Goal: Information Seeking & Learning: Understand process/instructions

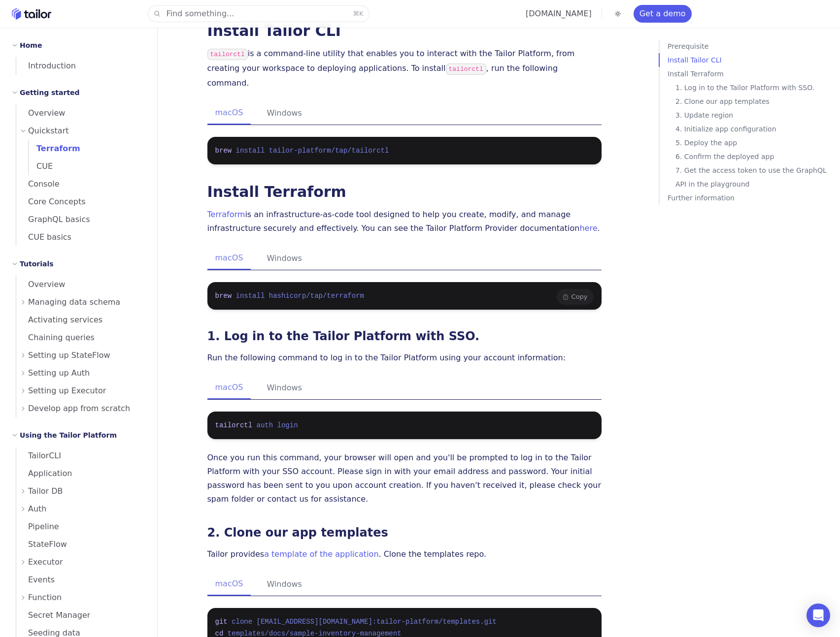
scroll to position [256, 0]
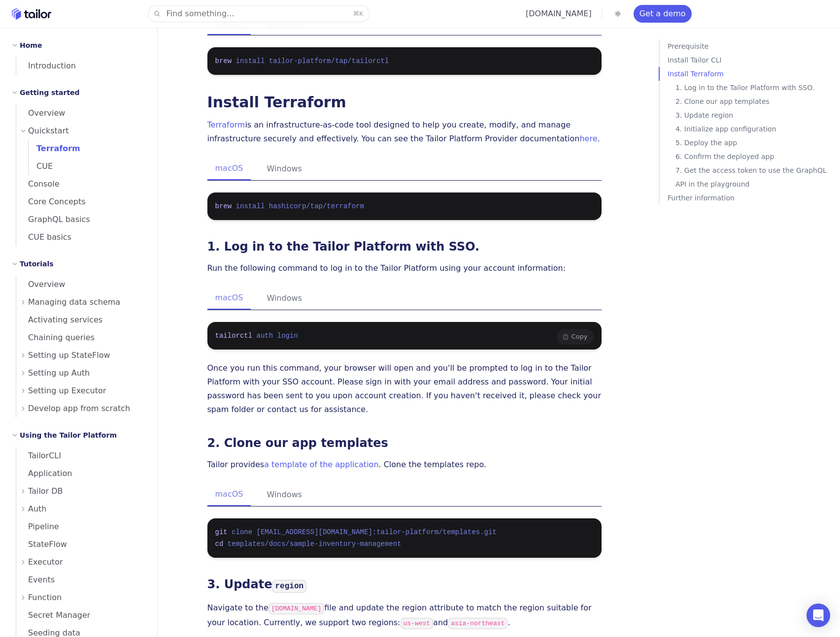
click at [291, 332] on span "login" at bounding box center [287, 336] width 21 height 8
copy code "tailorctl auth login"
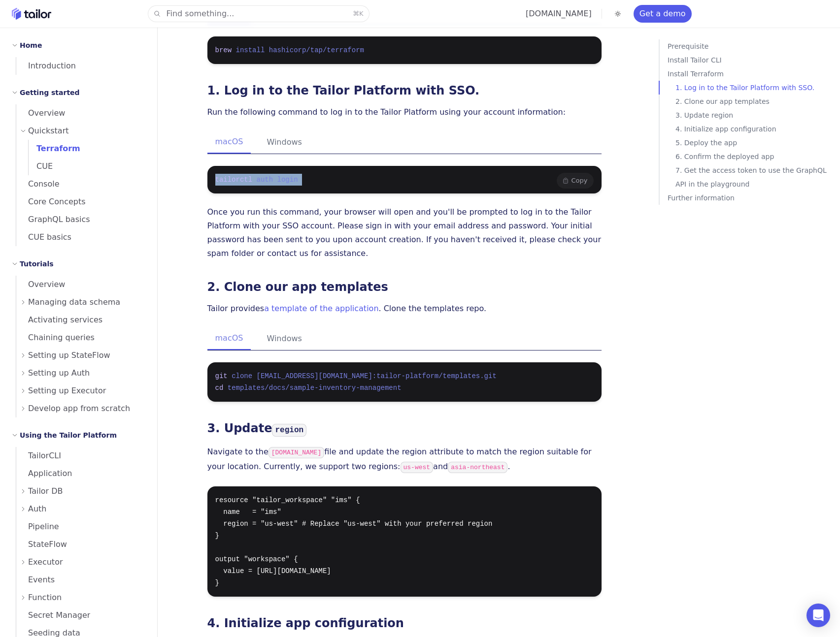
scroll to position [413, 0]
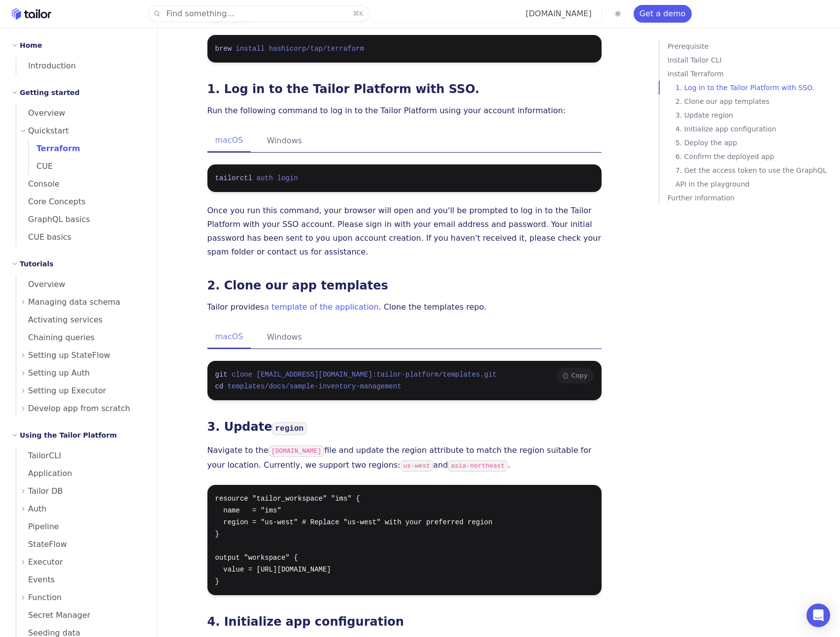
click at [382, 383] on span "templates/docs/sample-inventory-management" at bounding box center [315, 387] width 174 height 8
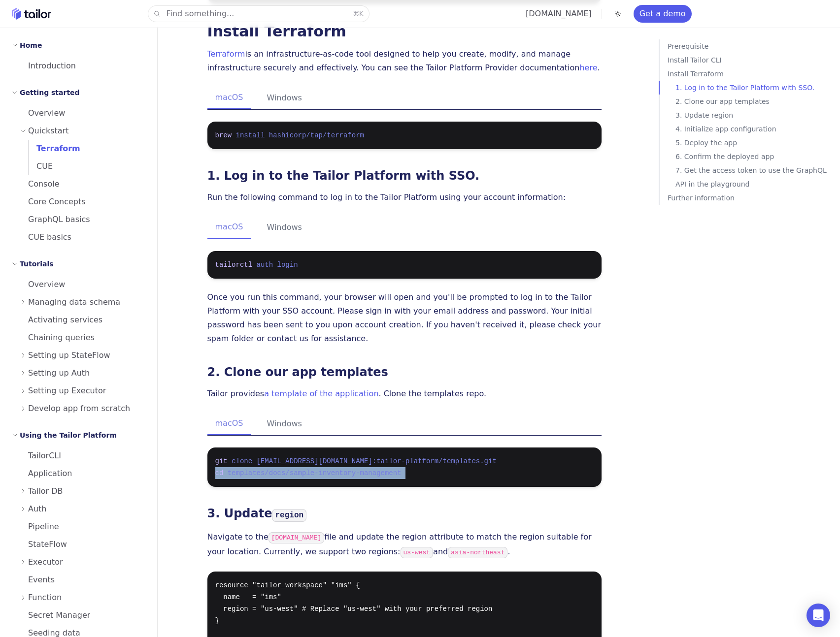
scroll to position [364, 0]
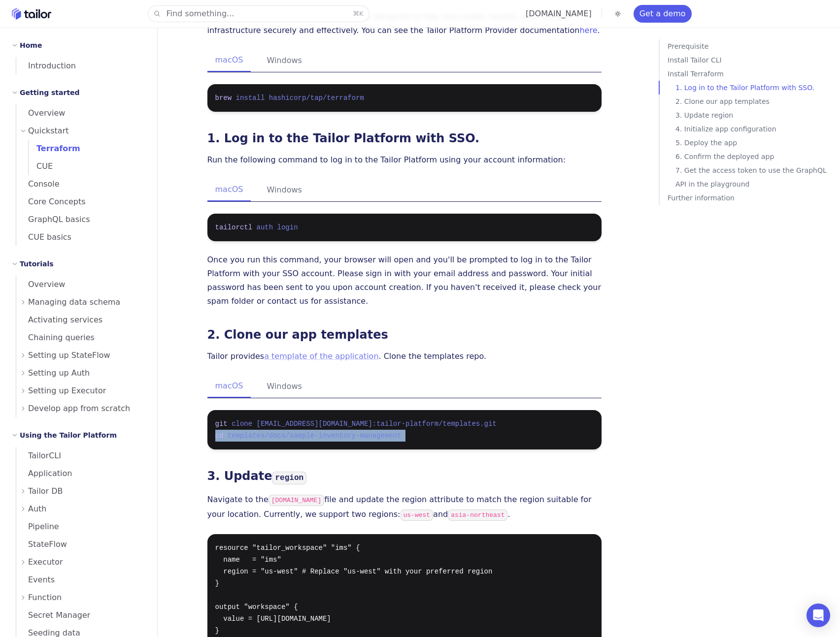
click at [327, 352] on link "a template of the application" at bounding box center [321, 356] width 114 height 9
click at [290, 226] on pre "tailorctl auth login" at bounding box center [404, 228] width 394 height 28
click at [278, 224] on span "login" at bounding box center [287, 228] width 21 height 8
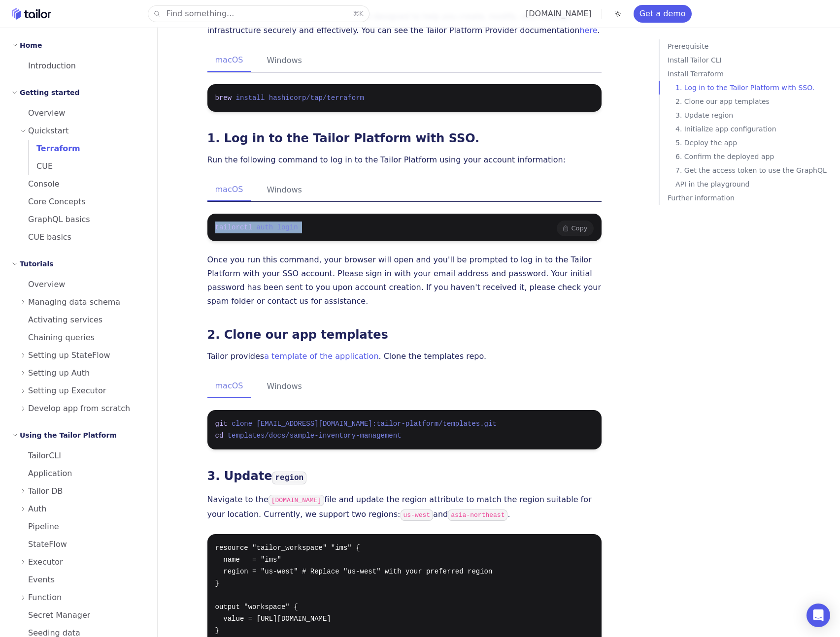
copy code "tailorctl auth login"
click at [534, 305] on div "Quickstart with Terraform In this quickstart tutorial, you'll create an Invento…" at bounding box center [404, 646] width 394 height 1902
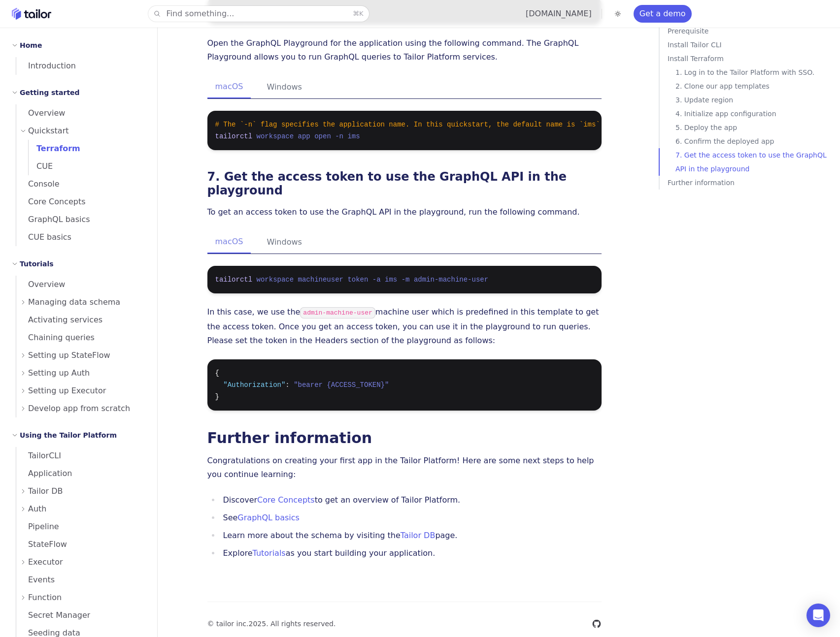
scroll to position [1398, 0]
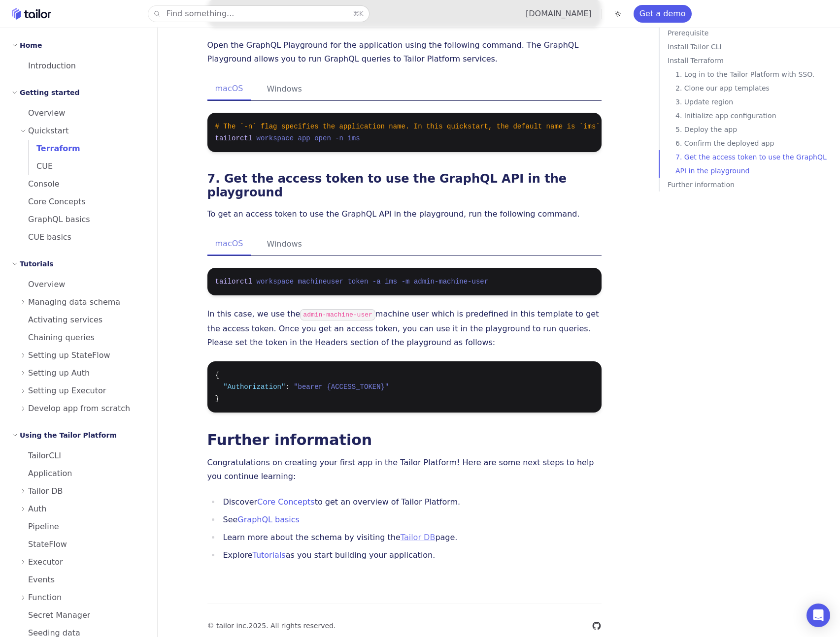
click at [400, 533] on link "Tailor DB" at bounding box center [417, 537] width 35 height 9
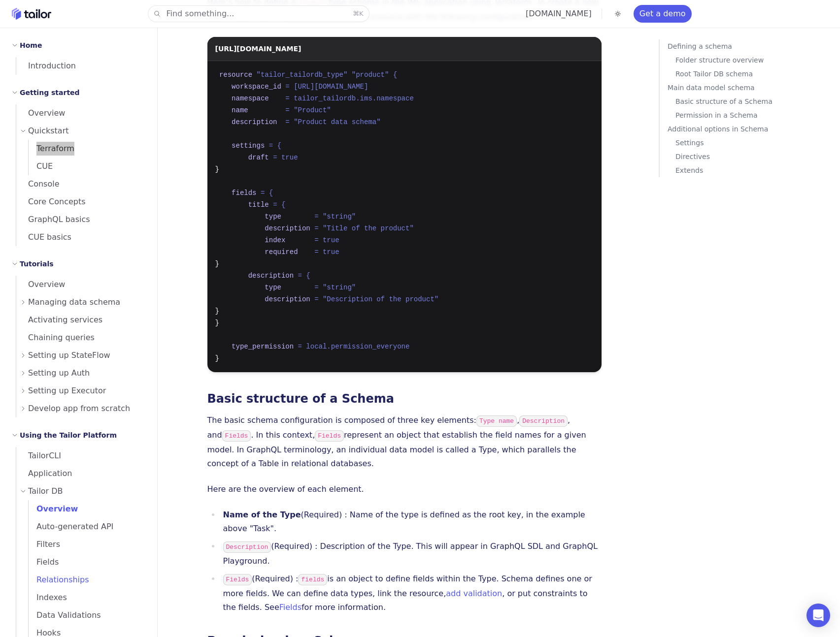
scroll to position [870, 0]
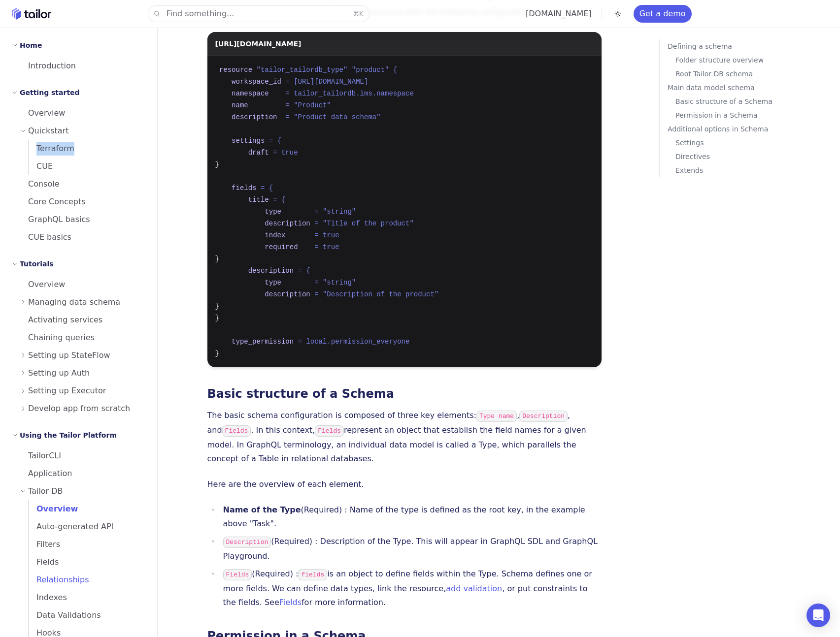
click at [76, 582] on span "Relationships" at bounding box center [59, 579] width 61 height 9
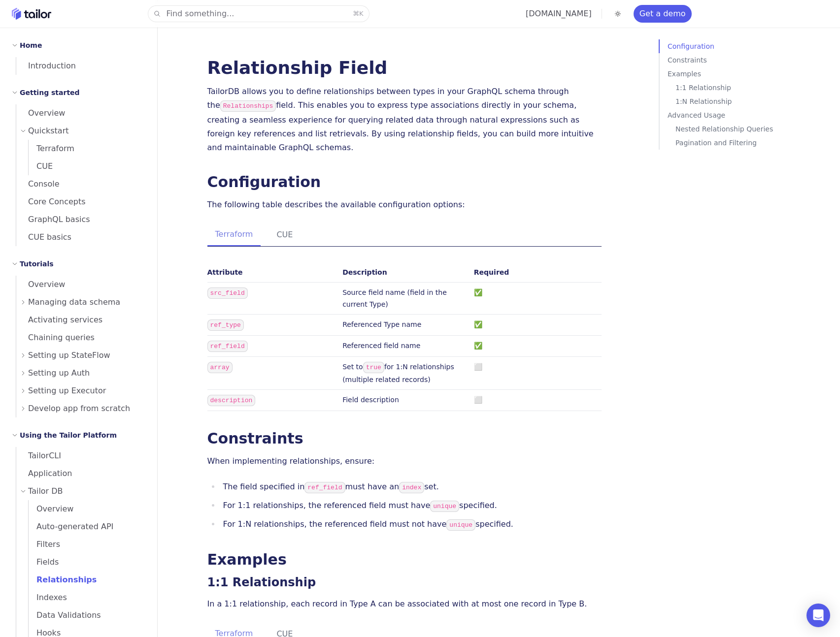
click at [346, 576] on h3 "1:1 Relationship" at bounding box center [404, 583] width 394 height 14
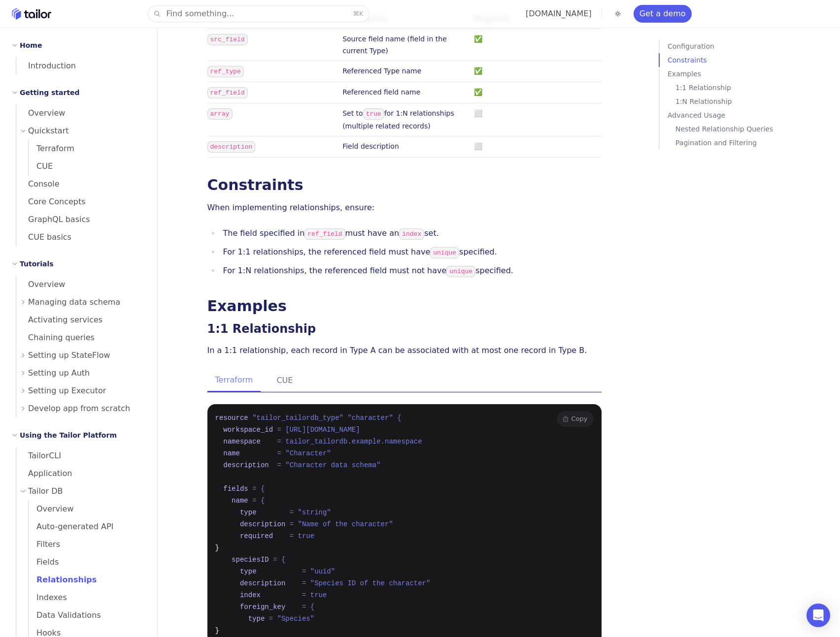
scroll to position [278, 0]
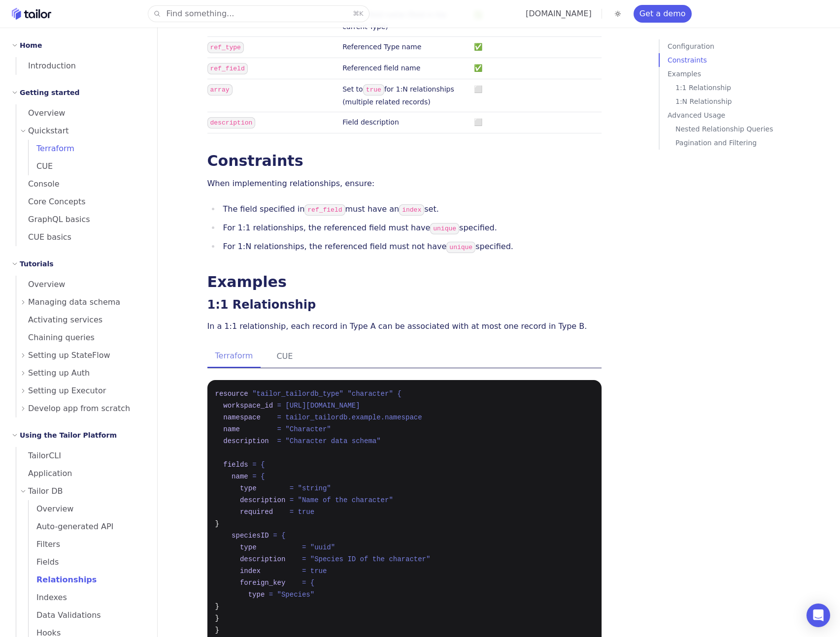
click at [57, 149] on span "Terraform" at bounding box center [52, 148] width 46 height 9
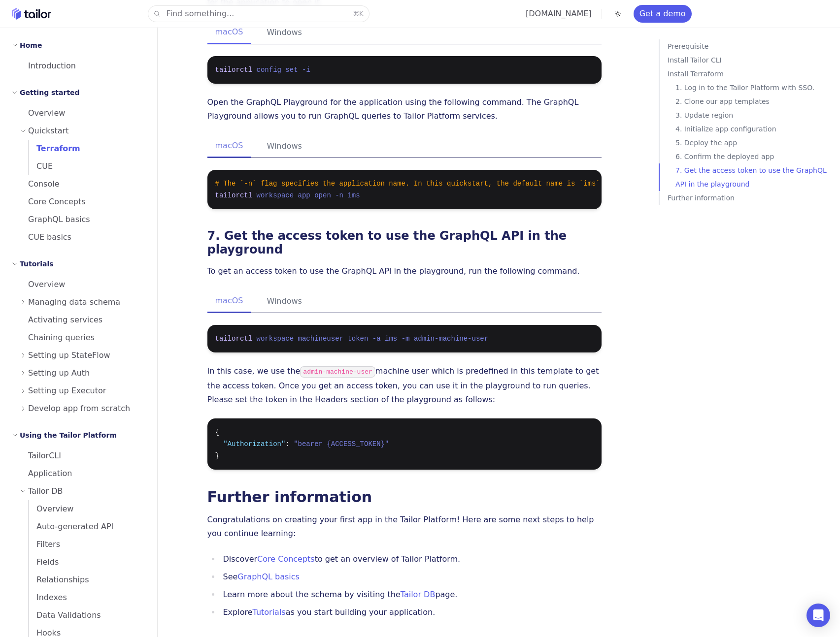
scroll to position [919, 0]
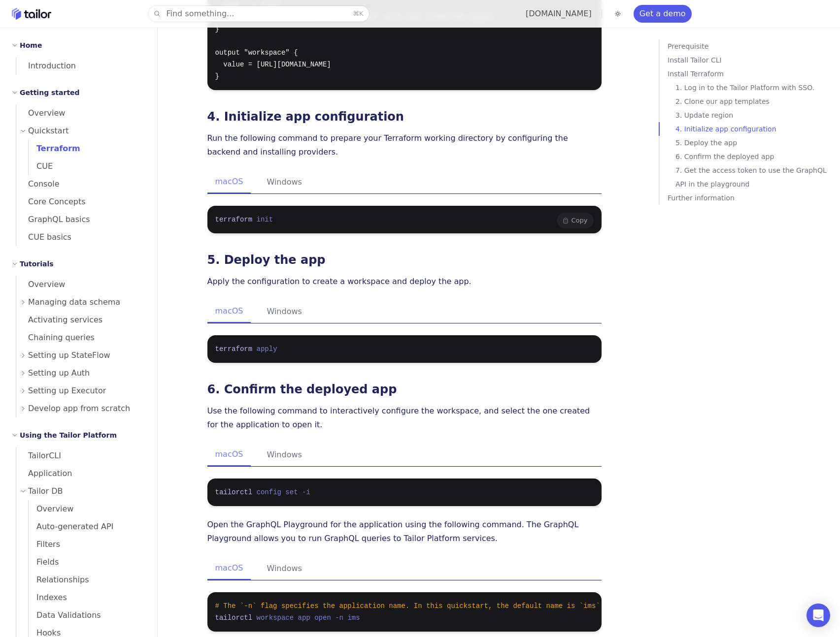
click at [256, 216] on span at bounding box center [254, 220] width 4 height 8
copy code "terraform init"
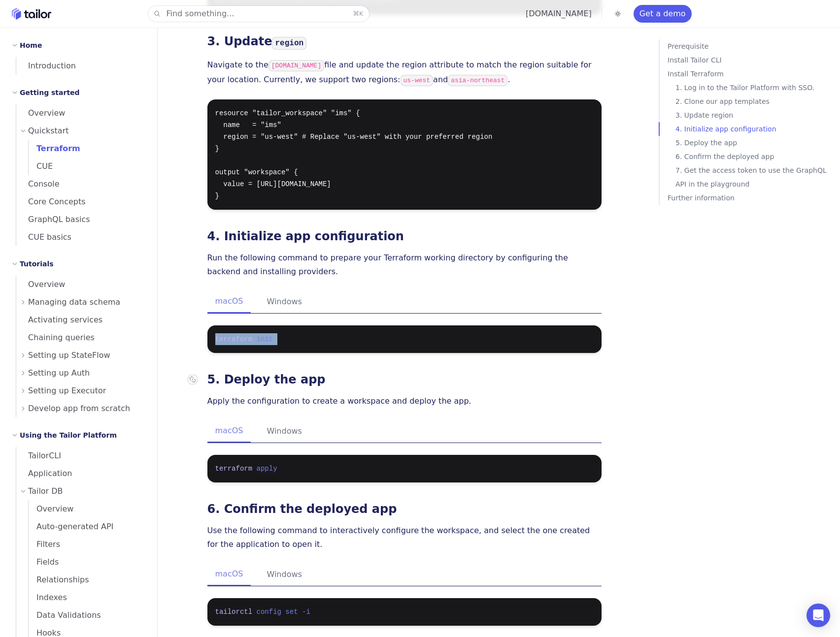
scroll to position [587, 0]
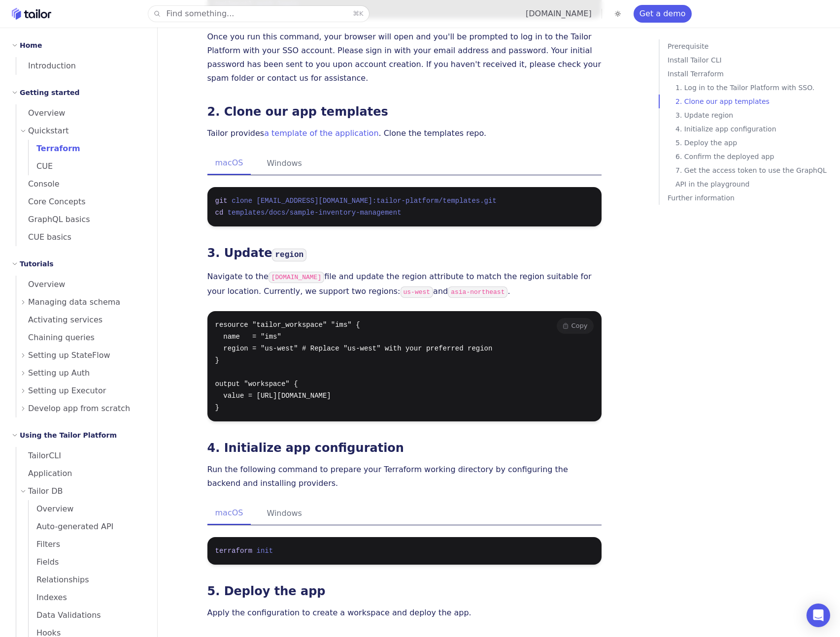
click at [314, 359] on pre "resource "tailor_workspace" "ims" { name = "ims" region = "us-west" # Replace "…" at bounding box center [404, 366] width 394 height 110
click at [292, 272] on code "[DOMAIN_NAME]" at bounding box center [296, 277] width 56 height 11
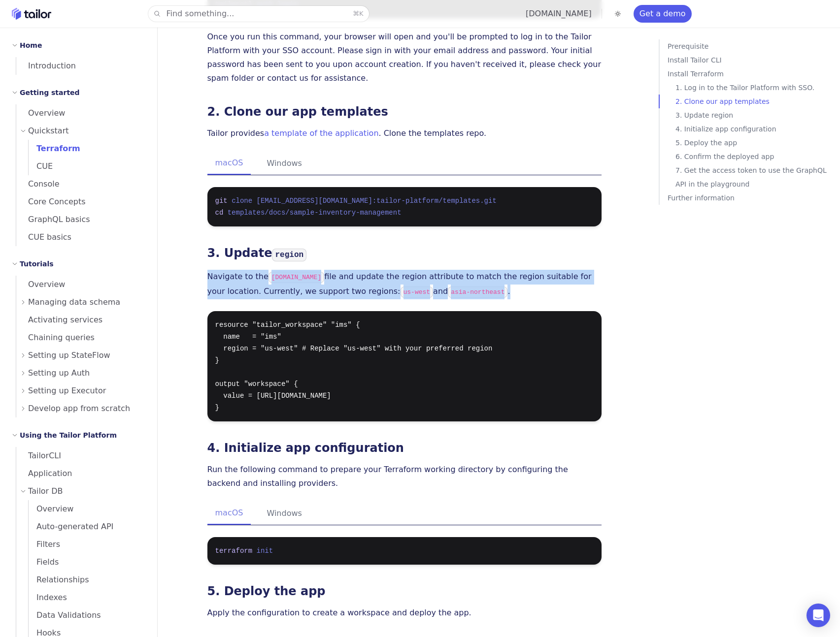
click at [292, 272] on code "[DOMAIN_NAME]" at bounding box center [296, 277] width 56 height 11
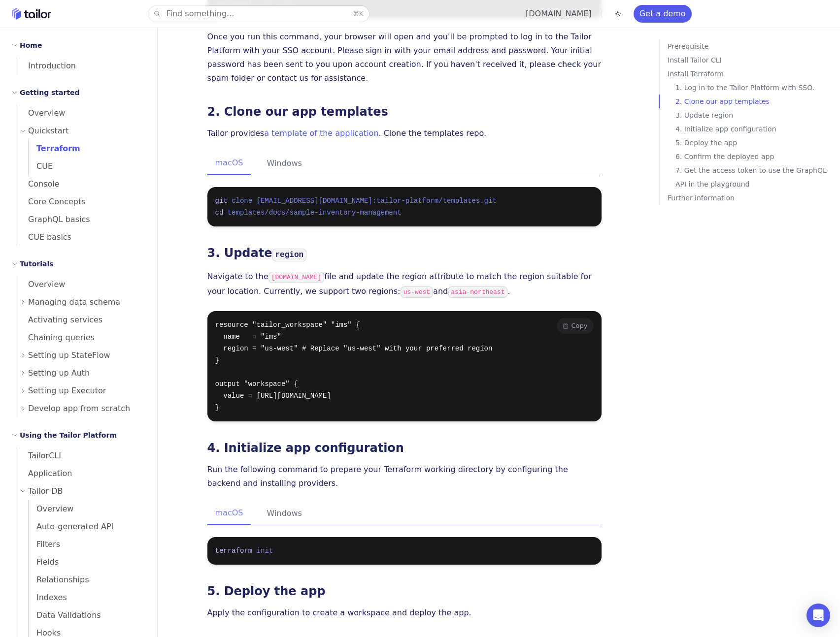
click at [365, 332] on code "resource "tailor_workspace" "ims" { name = "ims" region = "us-west" # Replace "…" at bounding box center [353, 366] width 277 height 91
click at [432, 334] on code "resource "tailor_workspace" "ims" { name = "ims" region = "us-west" # Replace "…" at bounding box center [353, 366] width 277 height 91
click at [285, 407] on pre "resource "tailor_workspace" "ims" { name = "ims" region = "us-west" # Replace "…" at bounding box center [404, 366] width 394 height 110
drag, startPoint x: 248, startPoint y: 395, endPoint x: 213, endPoint y: 303, distance: 97.6
click at [213, 311] on pre "resource "tailor_workspace" "ims" { name = "ims" region = "us-west" # Replace "…" at bounding box center [404, 366] width 394 height 110
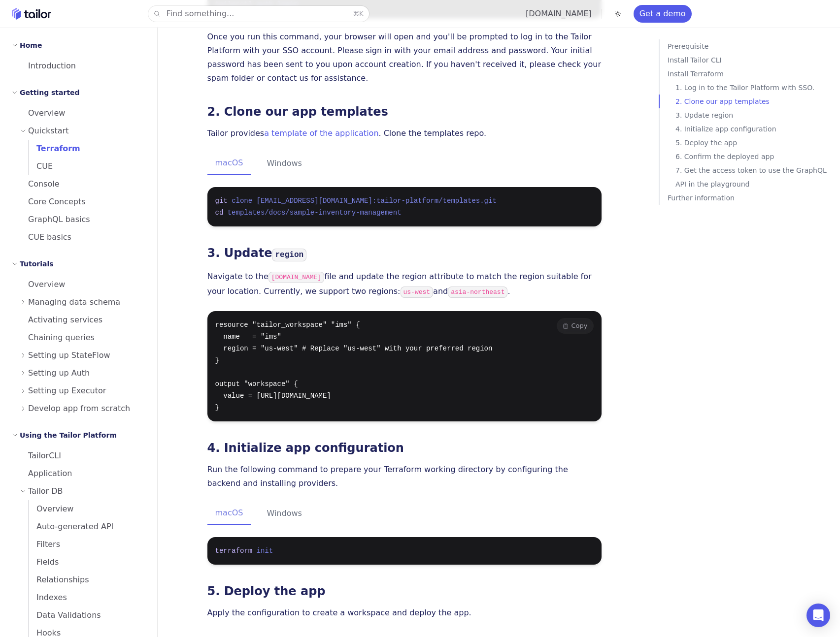
drag, startPoint x: 289, startPoint y: 389, endPoint x: 272, endPoint y: 397, distance: 18.9
click at [288, 390] on pre "resource "tailor_workspace" "ims" { name = "ims" region = "us-west" # Replace "…" at bounding box center [404, 366] width 394 height 110
drag, startPoint x: 257, startPoint y: 397, endPoint x: 200, endPoint y: 368, distance: 63.4
click at [200, 368] on div "Quickstart with Terraform In this quickstart tutorial, you'll create an Invento…" at bounding box center [405, 444] width 426 height 2062
copy code "output "workspace" { value = [URL][DOMAIN_NAME] }"
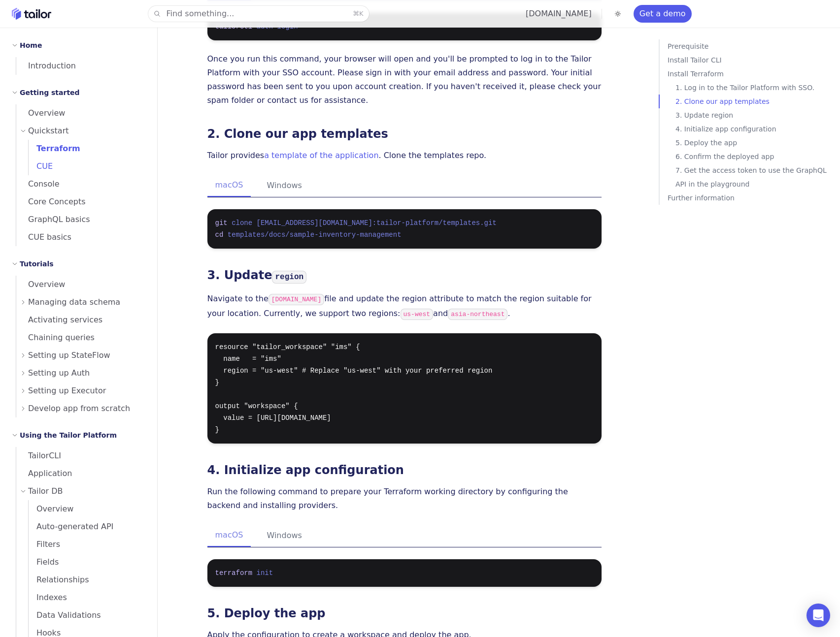
scroll to position [564, 0]
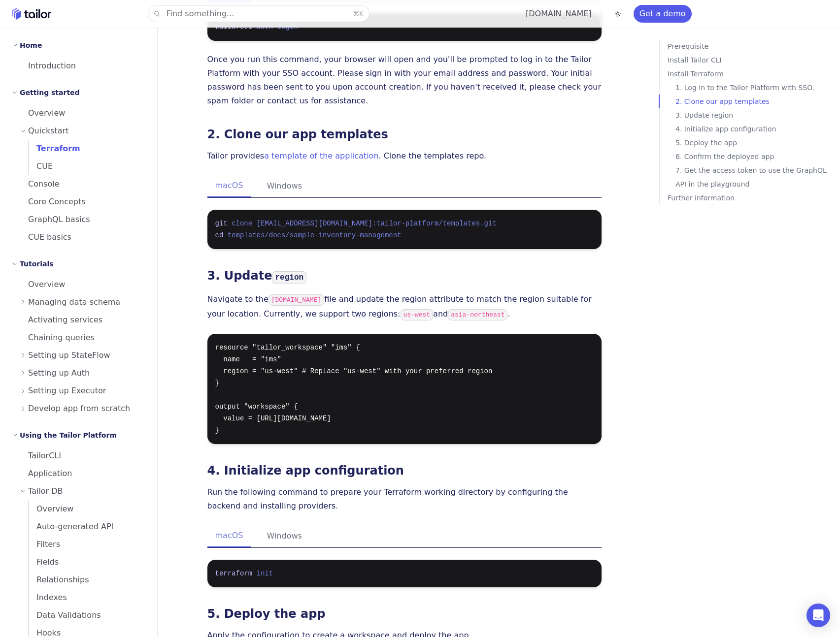
click at [67, 150] on span "Terraform" at bounding box center [55, 148] width 52 height 9
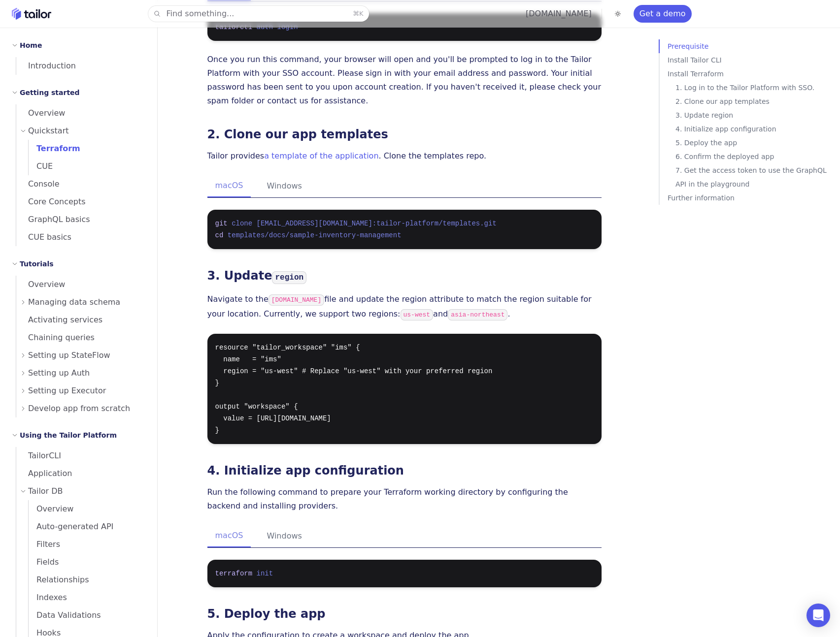
scroll to position [0, 0]
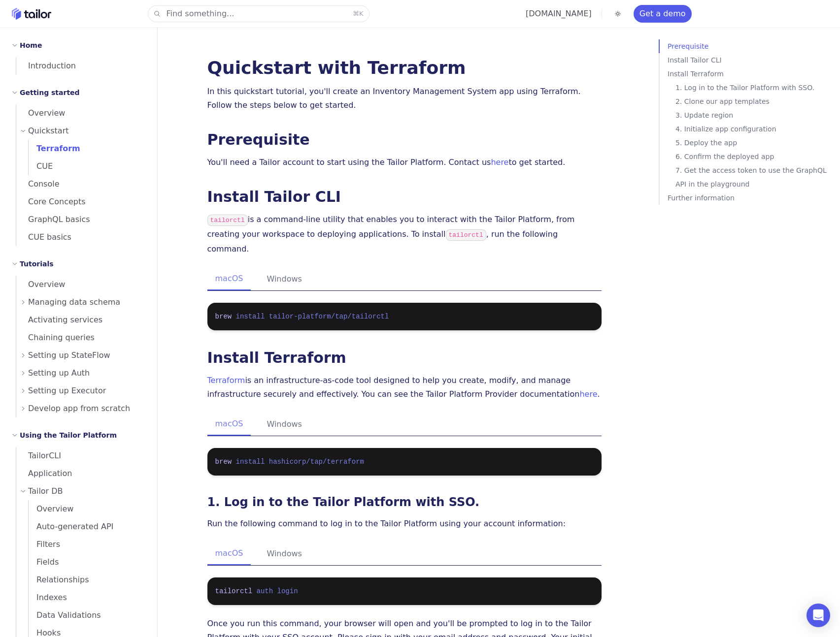
click at [382, 222] on p "tailorctl is a command-line utility that enables you to interact with the Tailo…" at bounding box center [404, 234] width 394 height 43
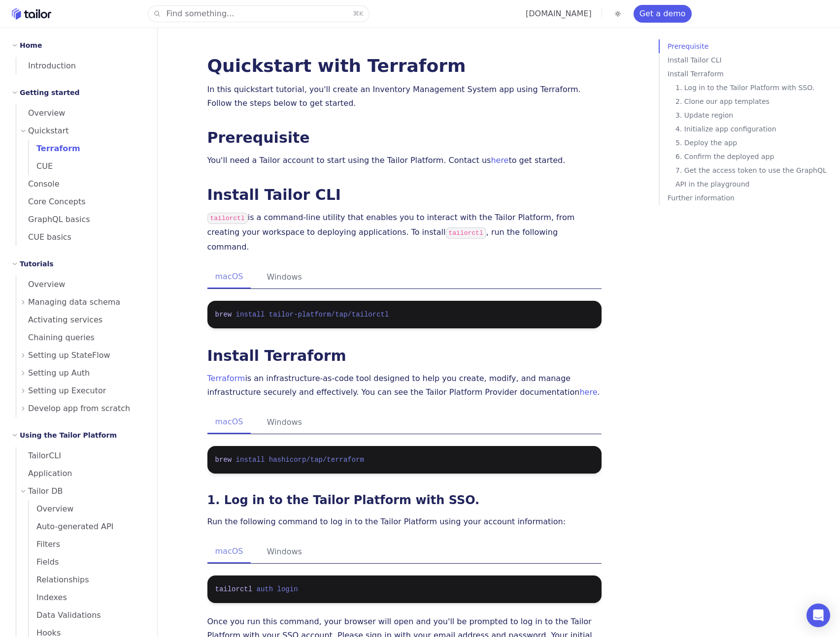
click at [442, 232] on p "tailorctl is a command-line utility that enables you to interact with the Tailo…" at bounding box center [404, 232] width 394 height 43
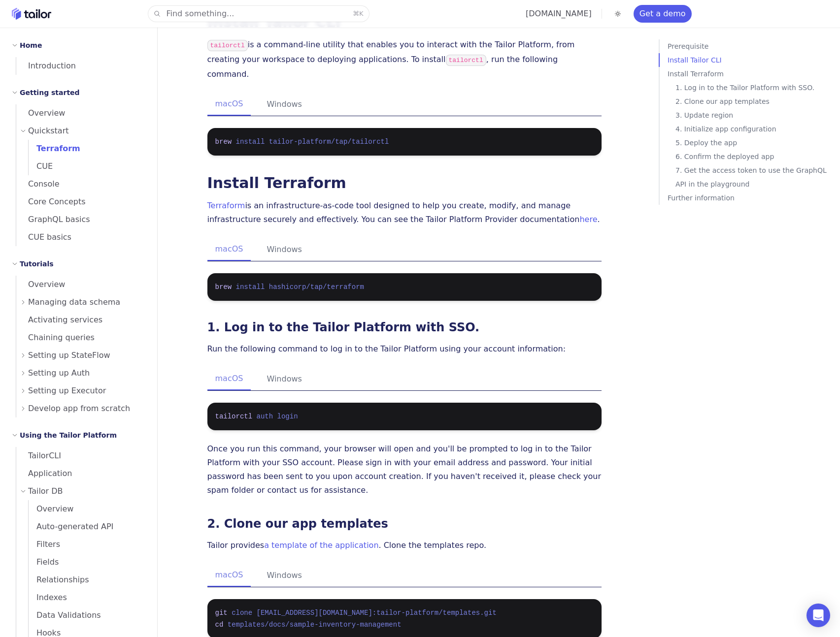
scroll to position [335, 0]
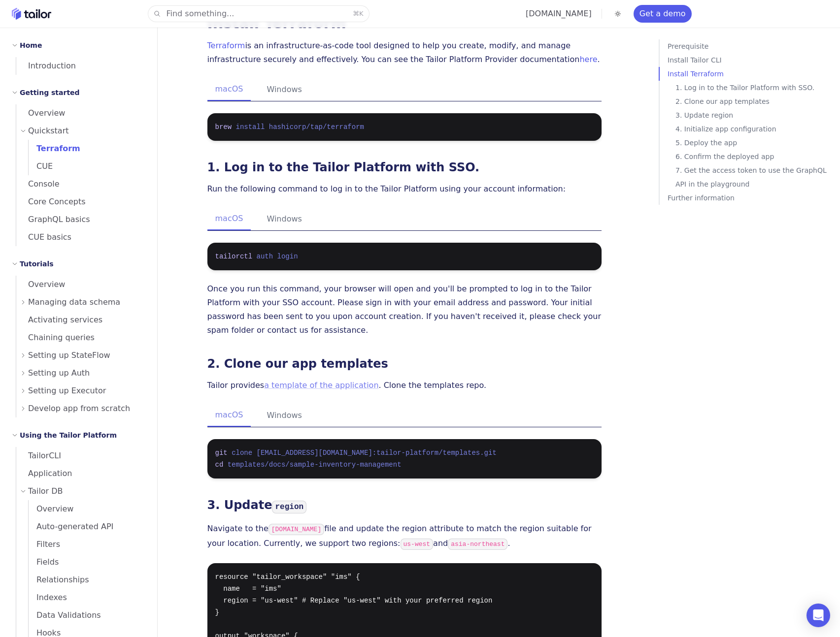
click at [316, 381] on link "a template of the application" at bounding box center [321, 385] width 114 height 9
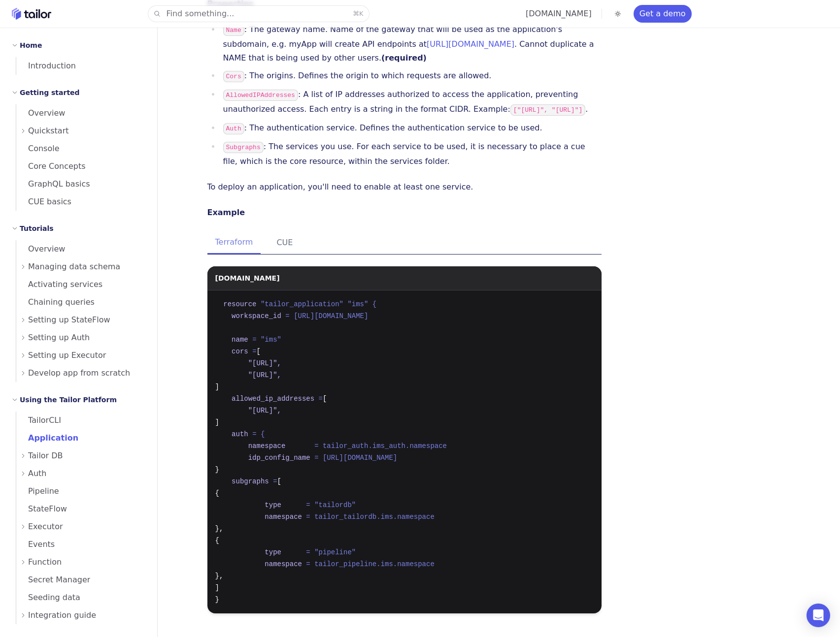
scroll to position [232, 0]
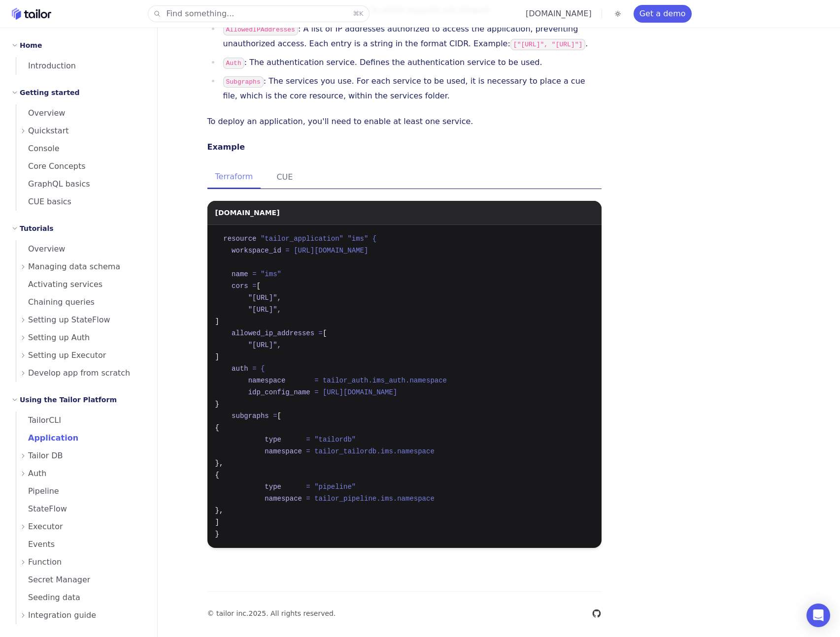
click at [50, 473] on div "Auth" at bounding box center [82, 474] width 125 height 18
click at [62, 489] on span "Overview" at bounding box center [51, 491] width 45 height 9
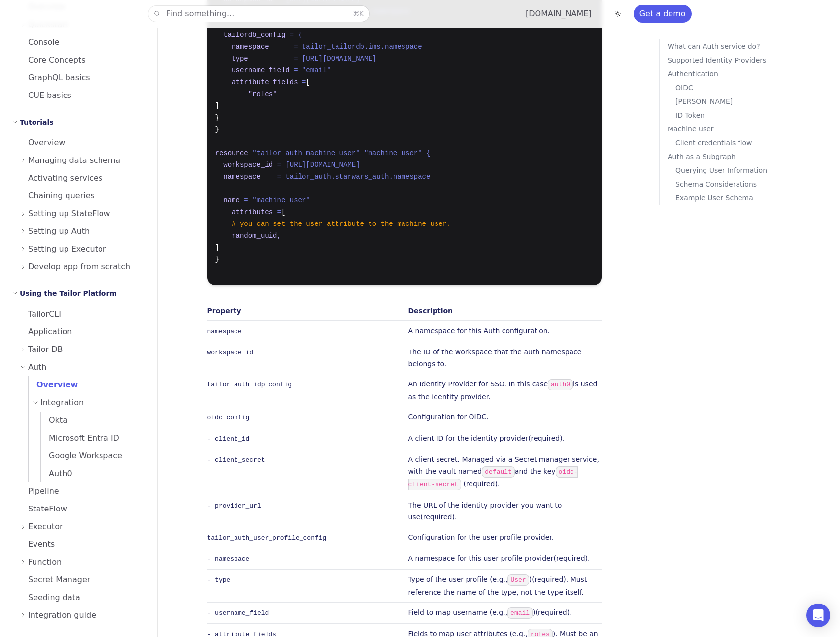
scroll to position [175, 0]
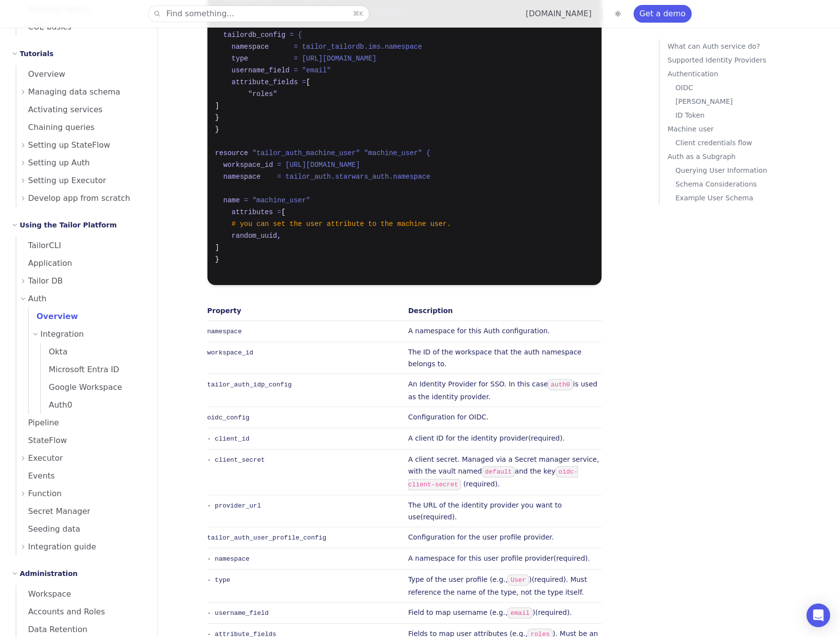
click at [37, 334] on icon at bounding box center [36, 334] width 6 height 6
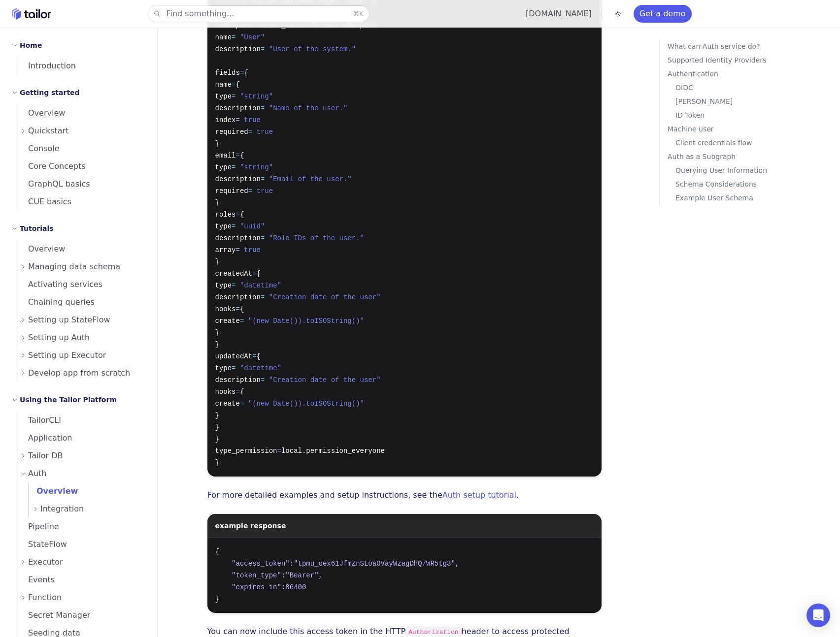
scroll to position [7324, 0]
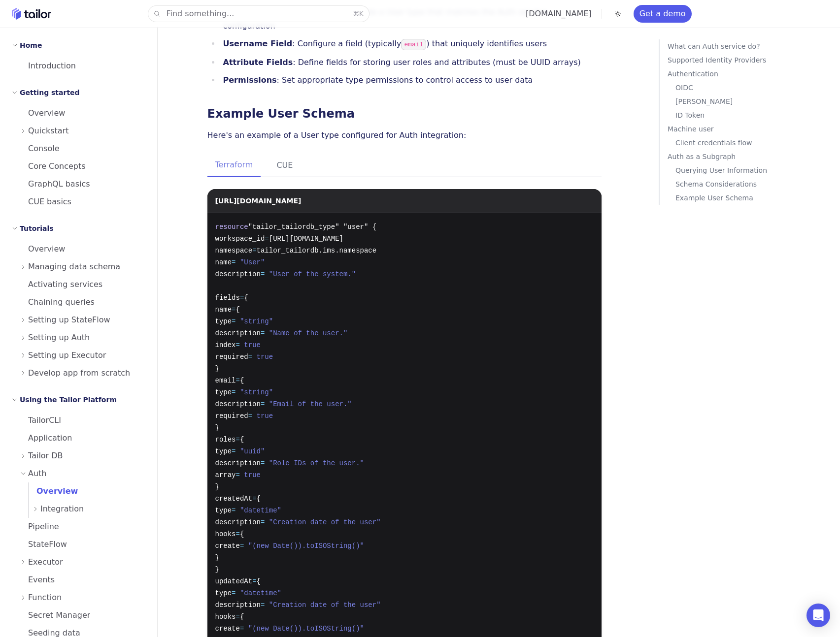
click at [31, 457] on span "Tailor DB" at bounding box center [45, 456] width 35 height 14
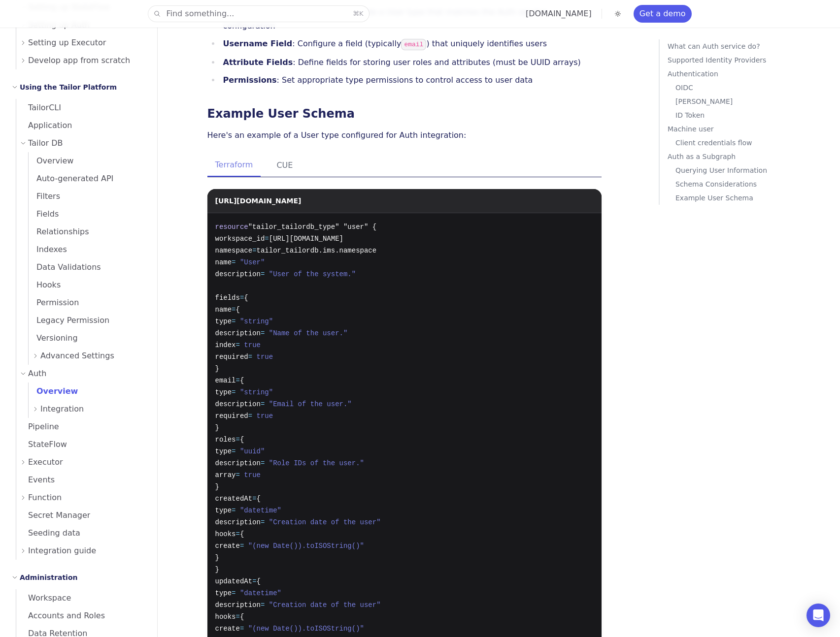
scroll to position [316, 0]
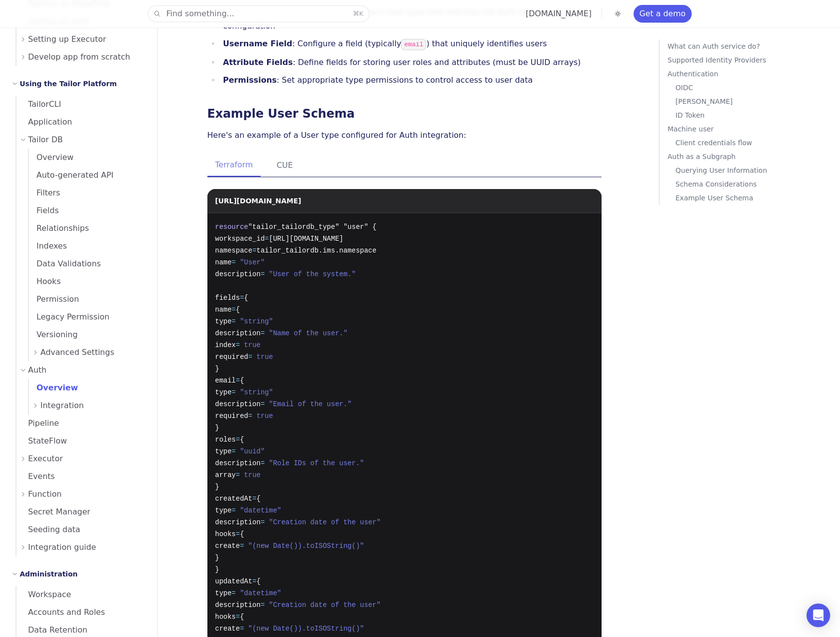
click at [21, 492] on icon at bounding box center [23, 495] width 6 height 6
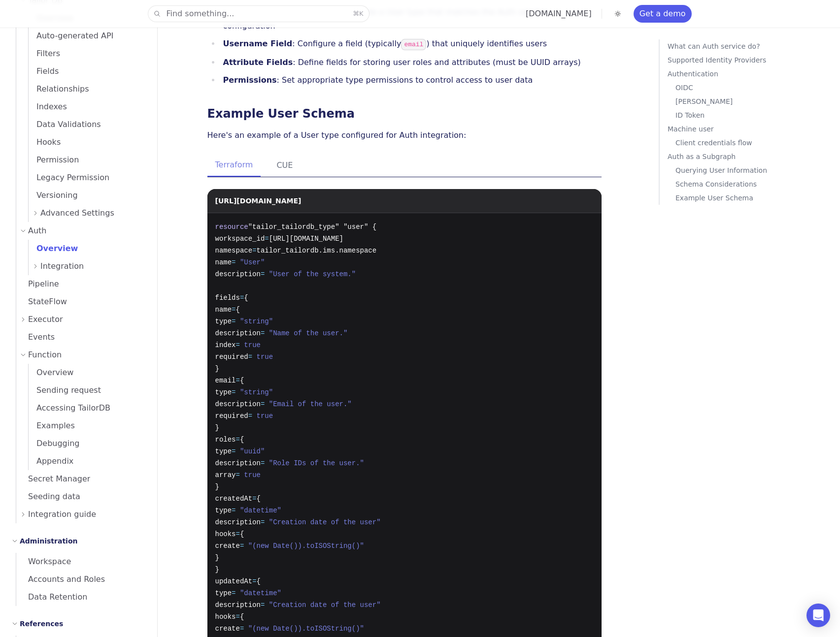
click at [22, 510] on div "Integration guide" at bounding box center [82, 515] width 125 height 18
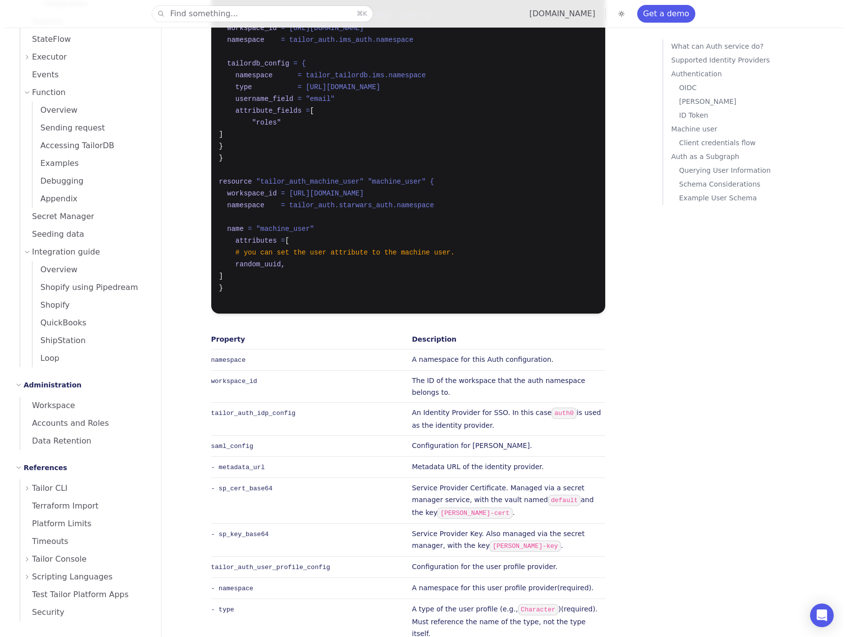
scroll to position [3199, 0]
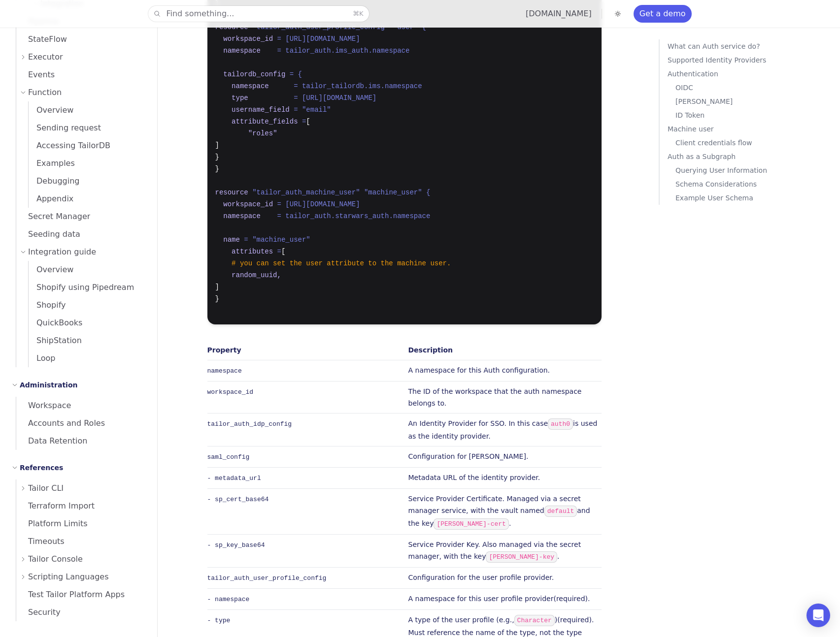
click at [308, 24] on div "Find something... ⌘ K tailor.tech Get a demo" at bounding box center [420, 14] width 840 height 28
click at [300, 12] on button "Find something... ⌘ K" at bounding box center [258, 14] width 221 height 16
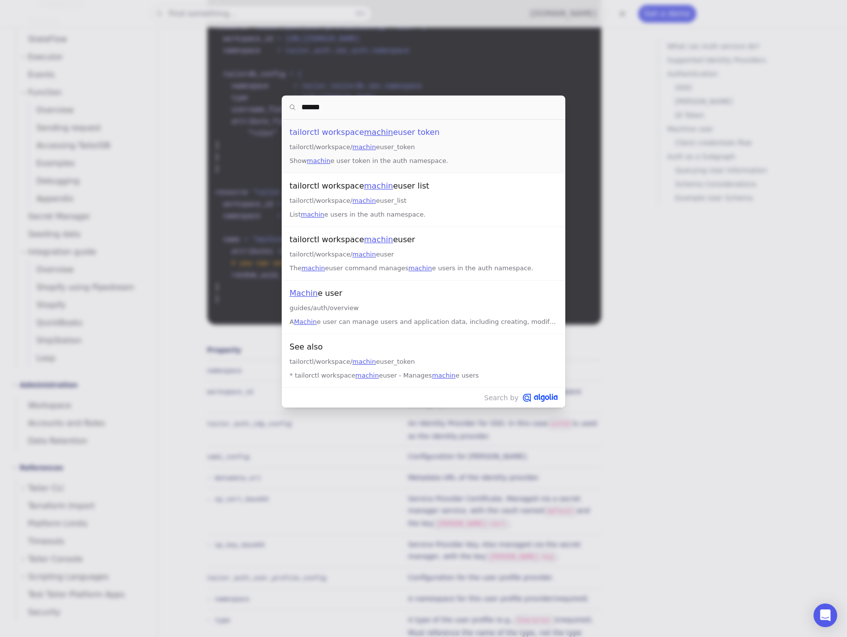
type input "******"
